Goal: Task Accomplishment & Management: Complete application form

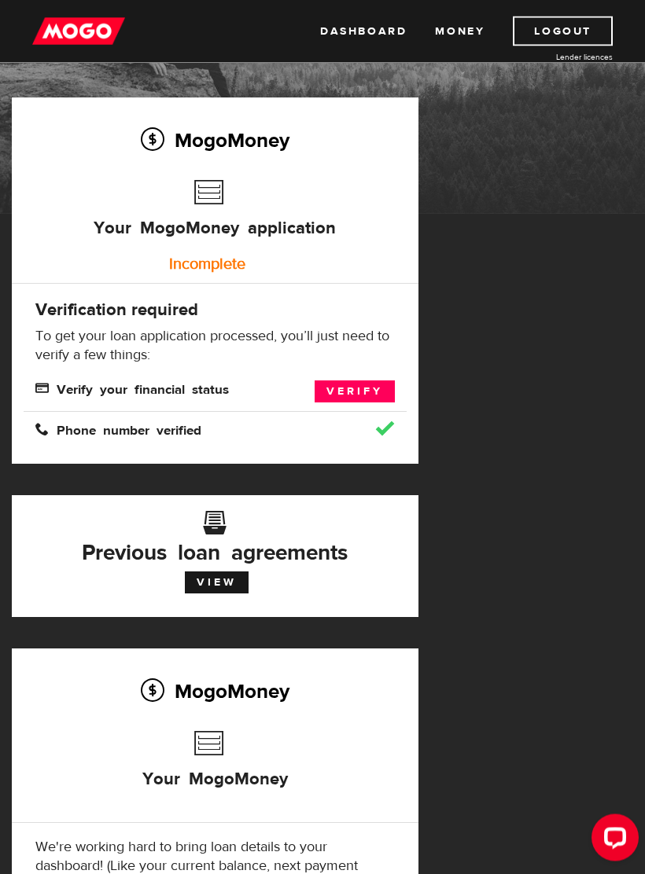
scroll to position [75, 0]
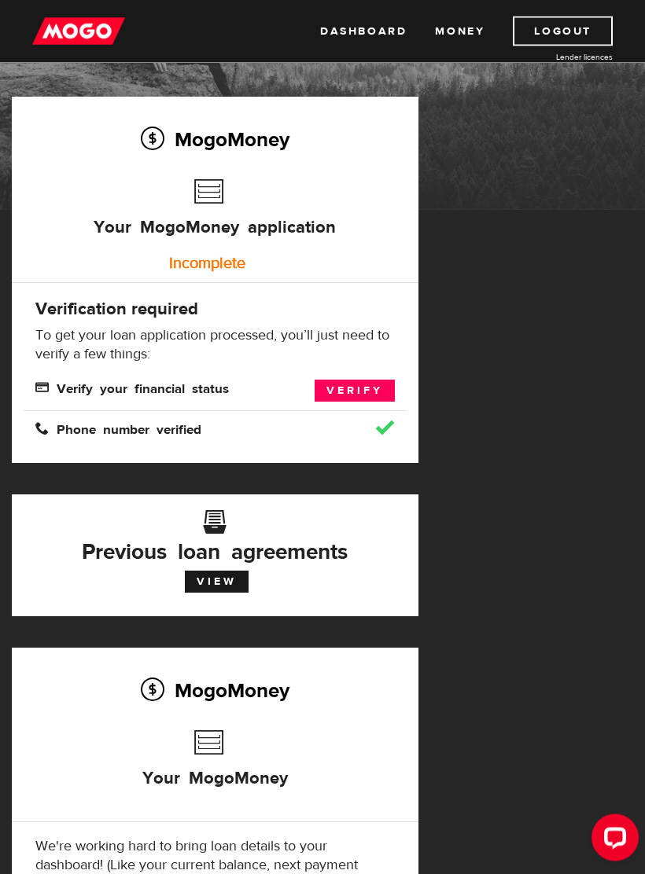
click at [221, 590] on link "View" at bounding box center [217, 583] width 64 height 22
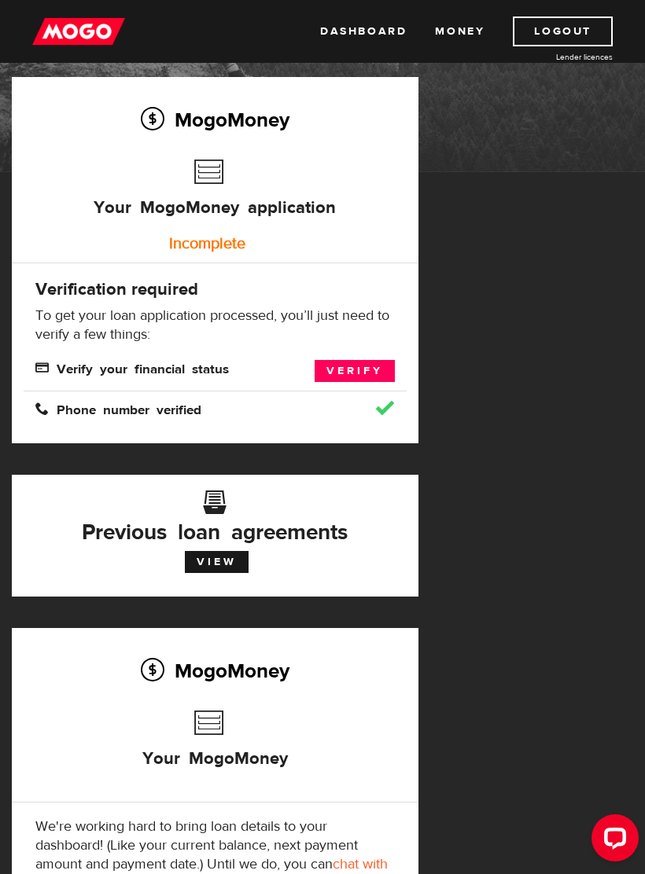
click at [242, 241] on div "Incomplete" at bounding box center [207, 243] width 359 height 31
click at [363, 367] on link "Verify" at bounding box center [354, 371] width 80 height 22
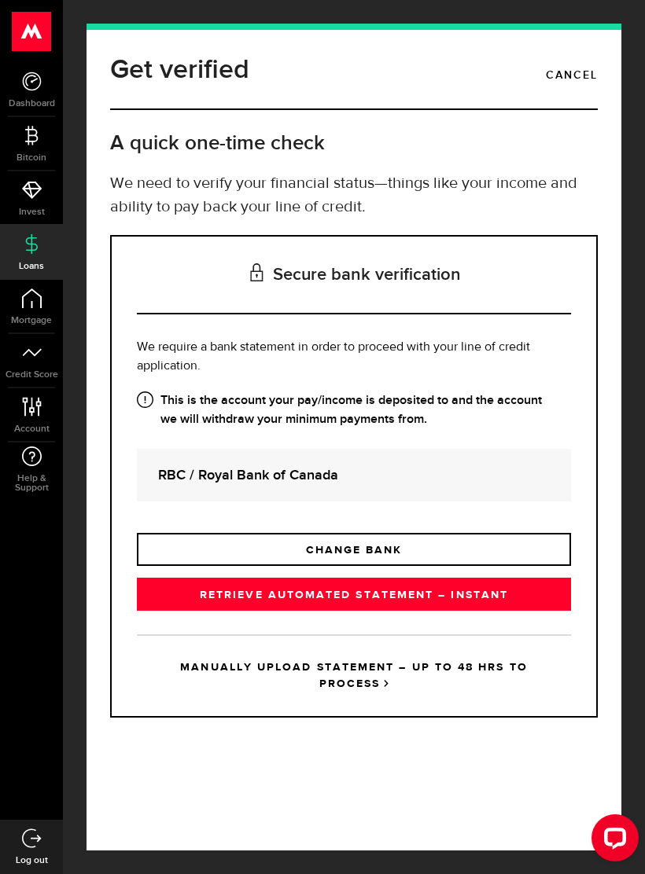
click at [411, 590] on link "RETRIEVE AUTOMATED STATEMENT – INSTANT" at bounding box center [354, 594] width 434 height 33
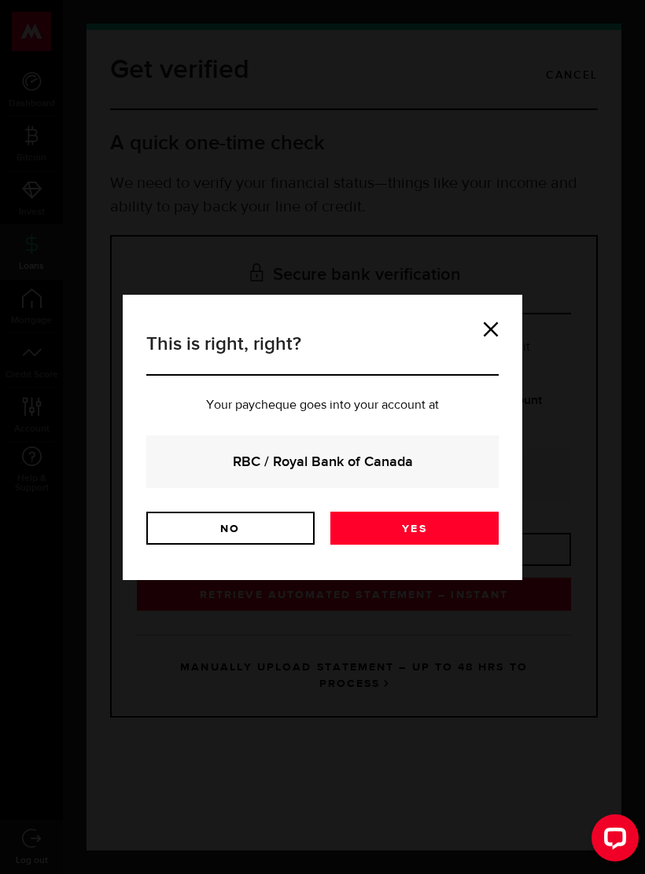
click at [443, 533] on link "Yes" at bounding box center [414, 528] width 168 height 33
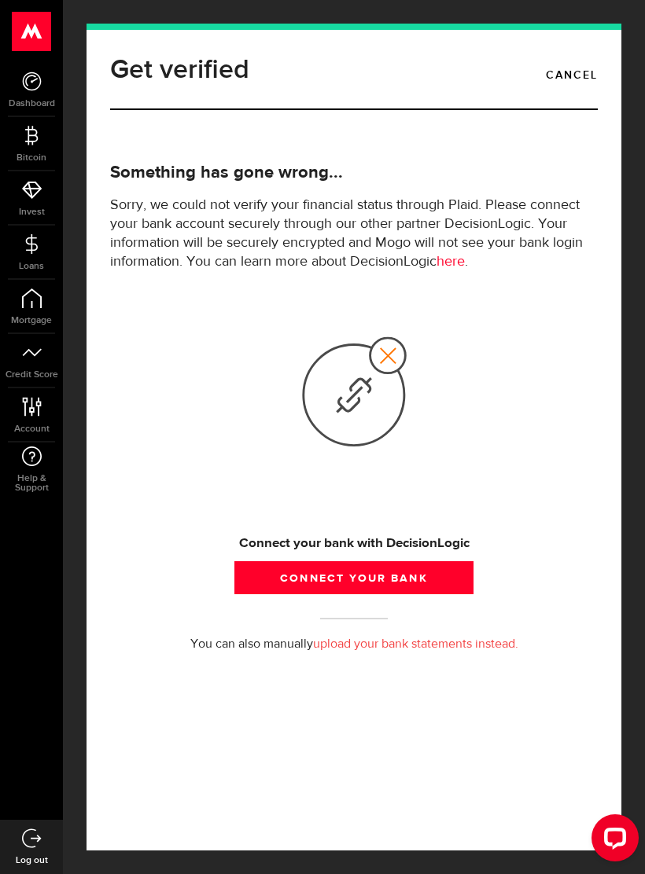
click at [35, 848] on icon at bounding box center [32, 839] width 20 height 20
